Goal: Information Seeking & Learning: Understand process/instructions

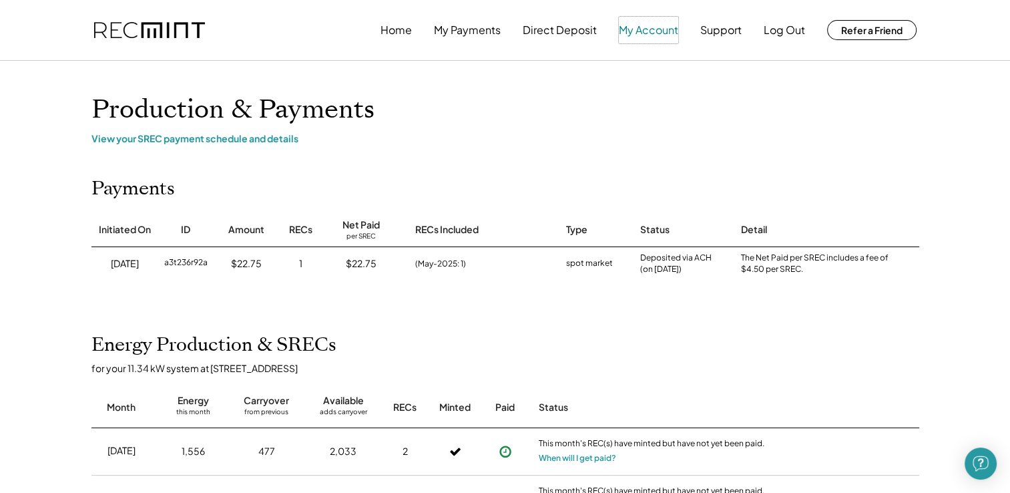
click at [627, 25] on button "My Account" at bounding box center [648, 30] width 59 height 27
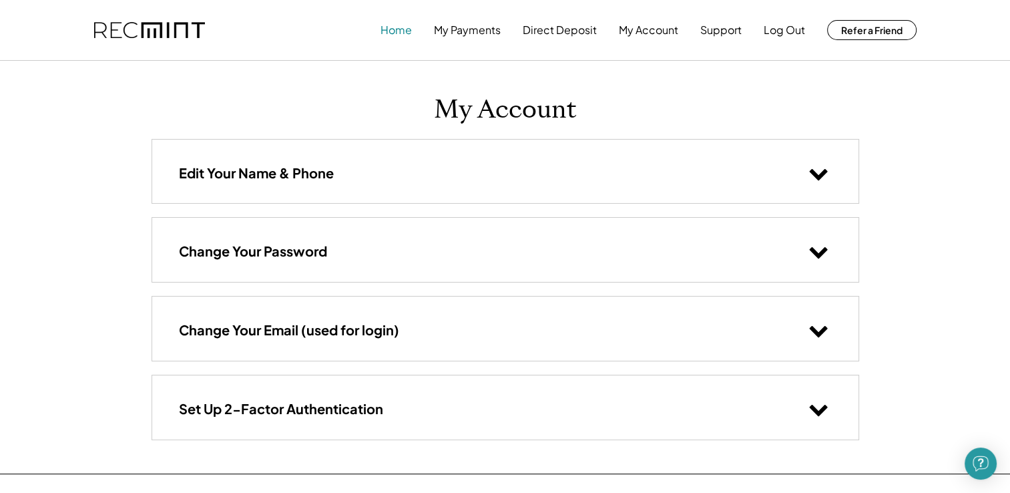
click at [391, 27] on button "Home" at bounding box center [396, 30] width 31 height 27
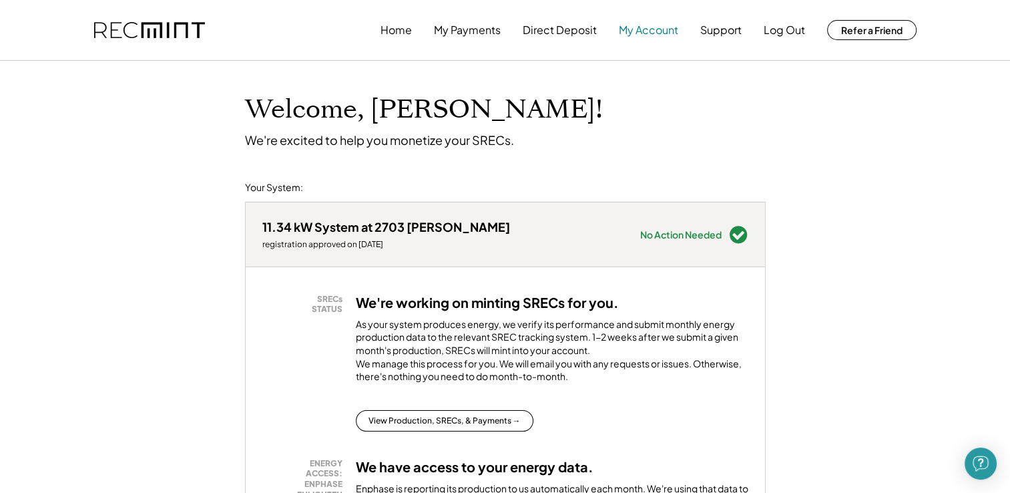
click at [648, 29] on button "My Account" at bounding box center [648, 30] width 59 height 27
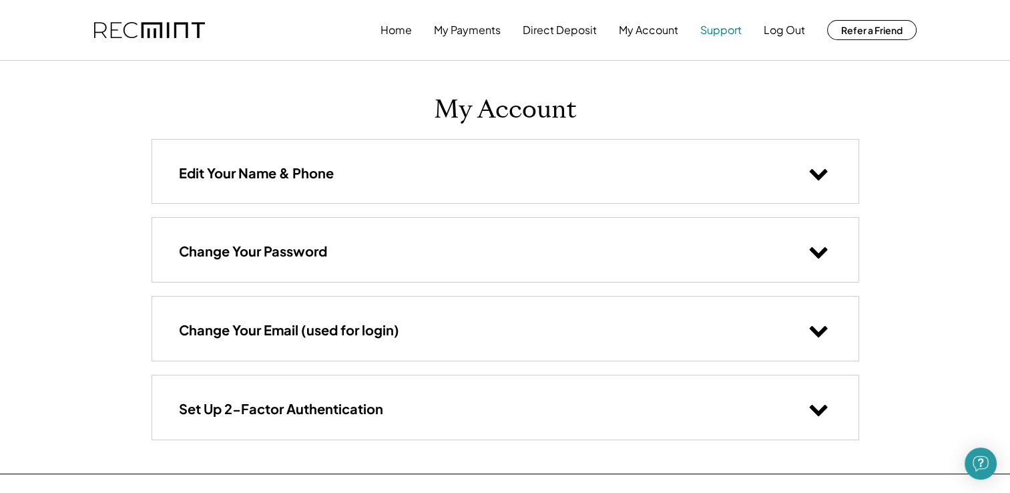
click at [719, 29] on button "Support" at bounding box center [721, 30] width 41 height 27
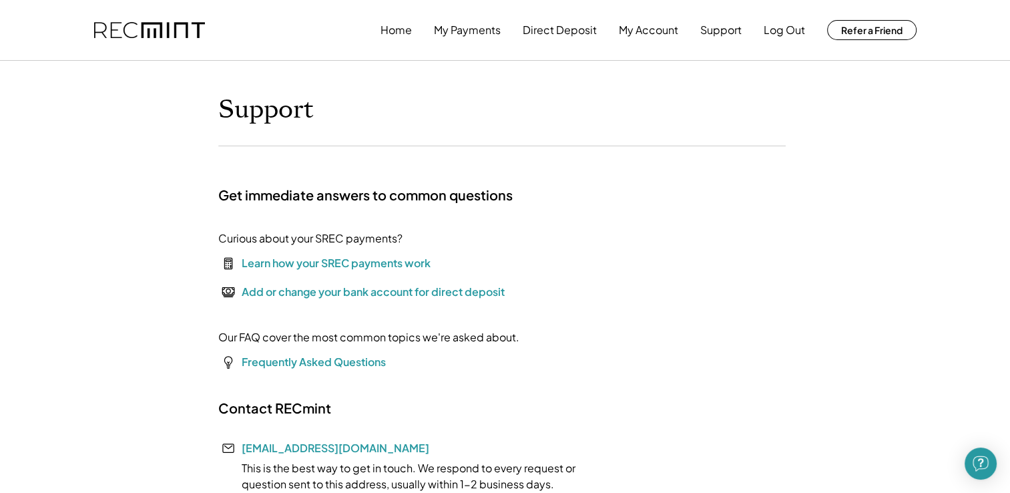
click at [355, 266] on div "Learn how your SREC payments work" at bounding box center [336, 263] width 189 height 16
